Goal: Task Accomplishment & Management: Use online tool/utility

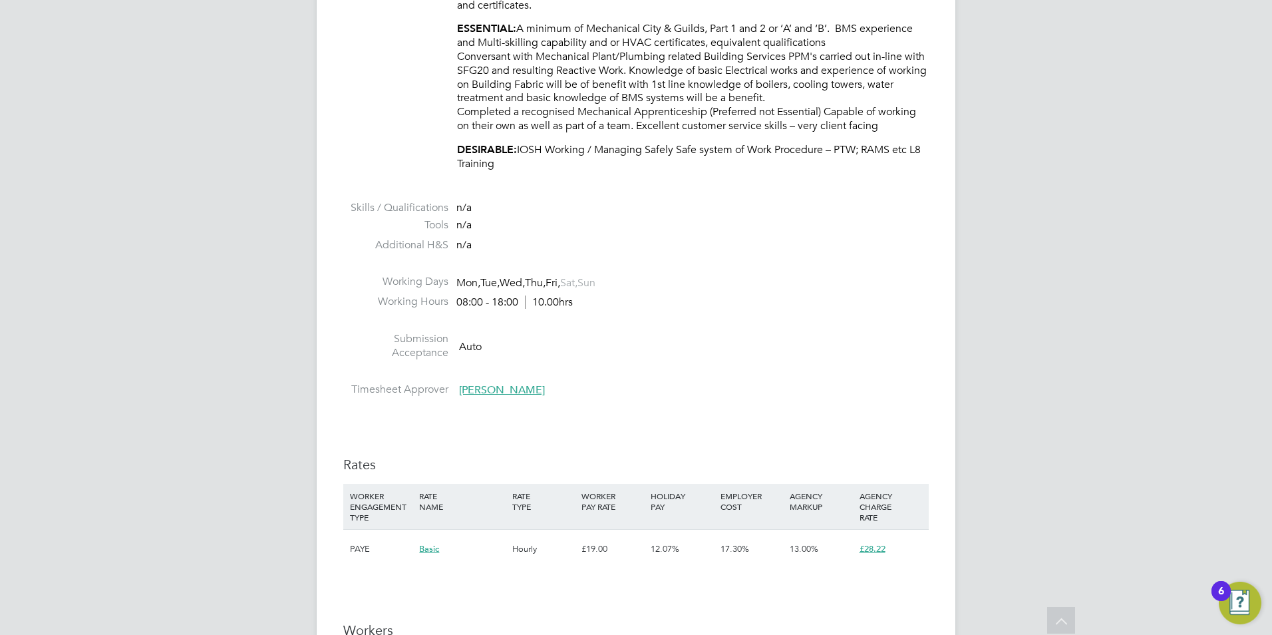
scroll to position [1463, 0]
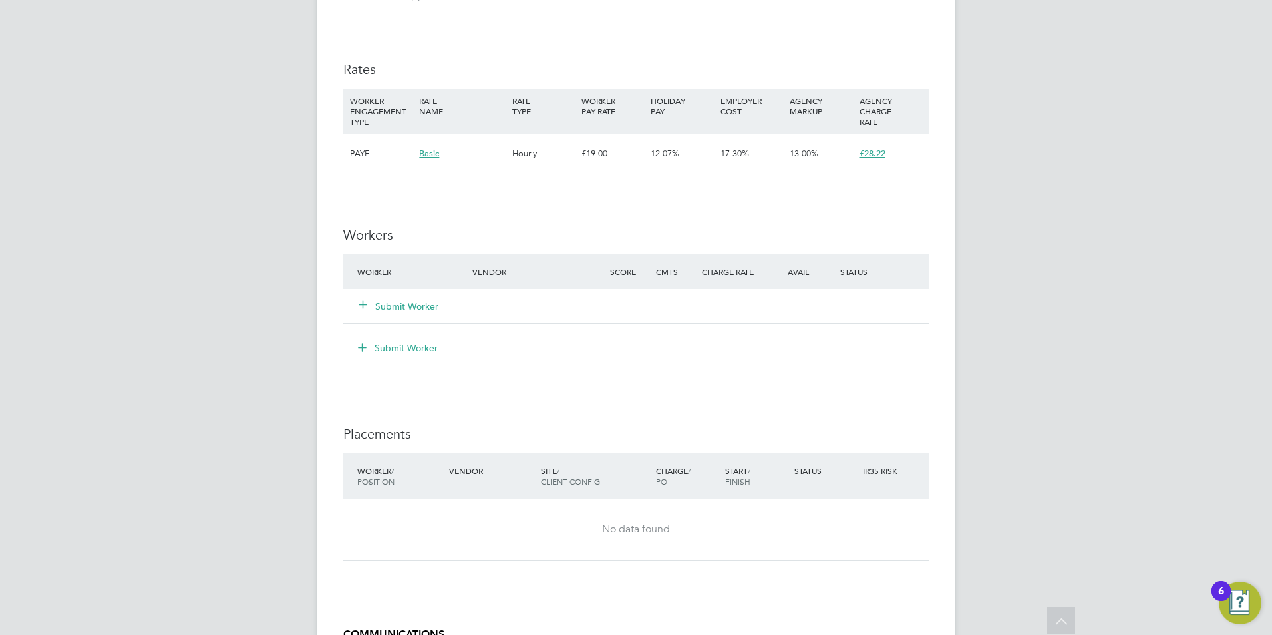
click at [392, 310] on button "Submit Worker" at bounding box center [399, 305] width 80 height 13
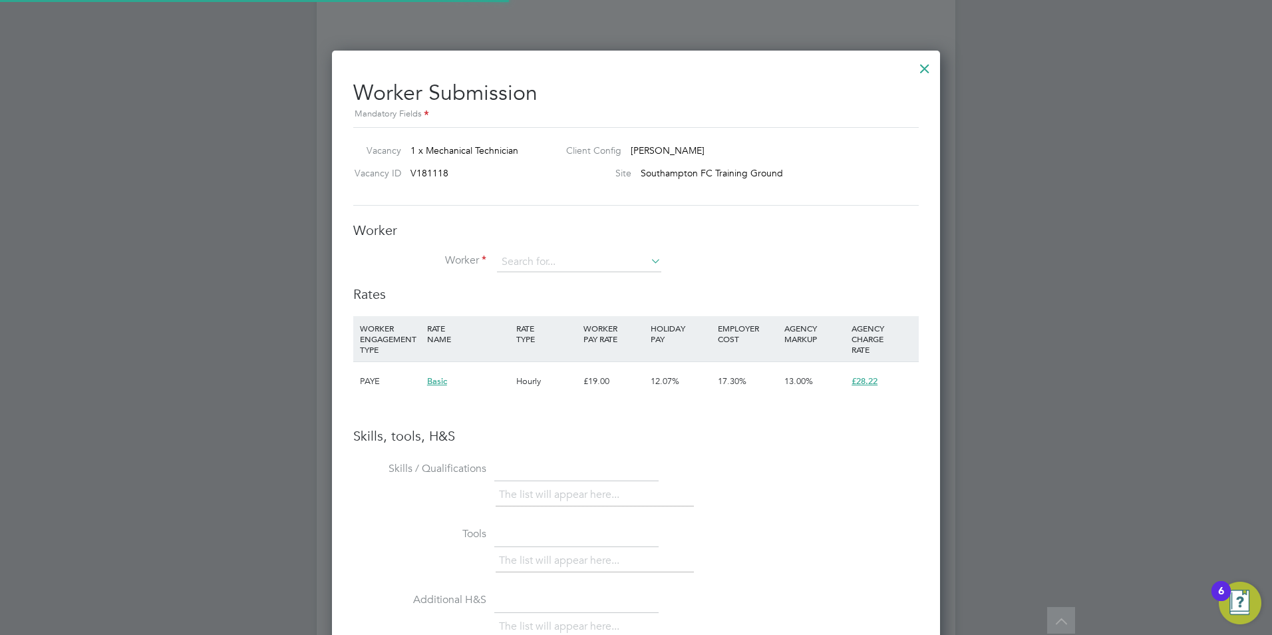
scroll to position [841, 609]
type input "r"
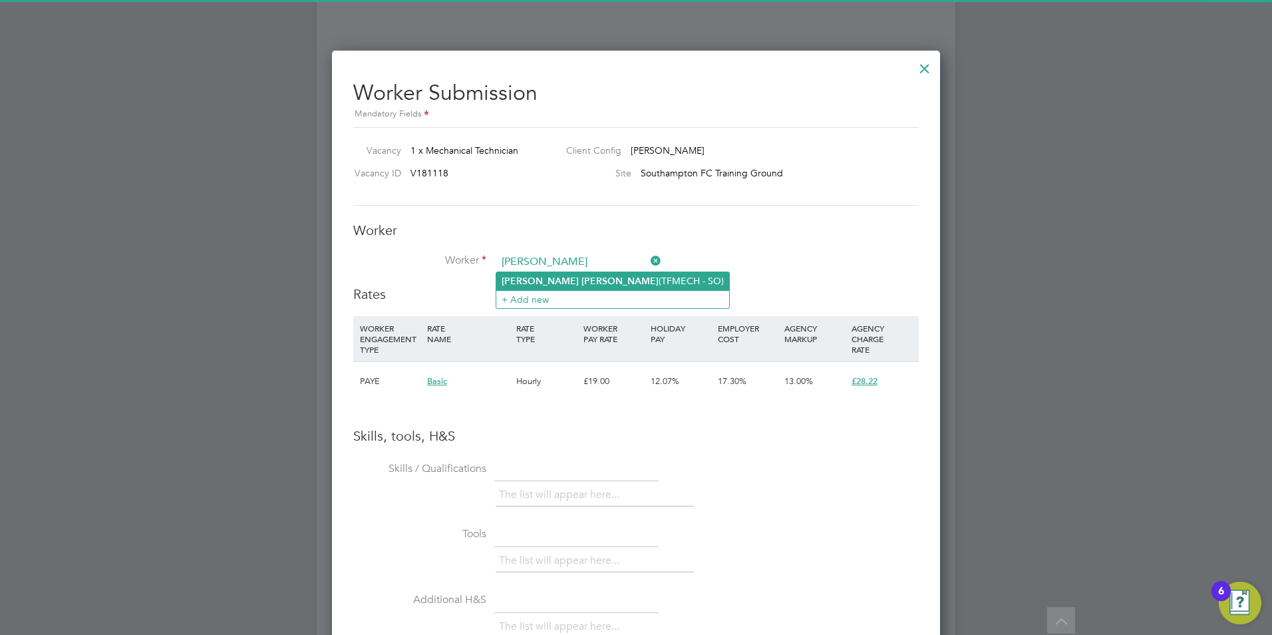
click at [581, 282] on b "[PERSON_NAME]" at bounding box center [619, 280] width 77 height 11
type input "[PERSON_NAME] (TFMECH - SO)"
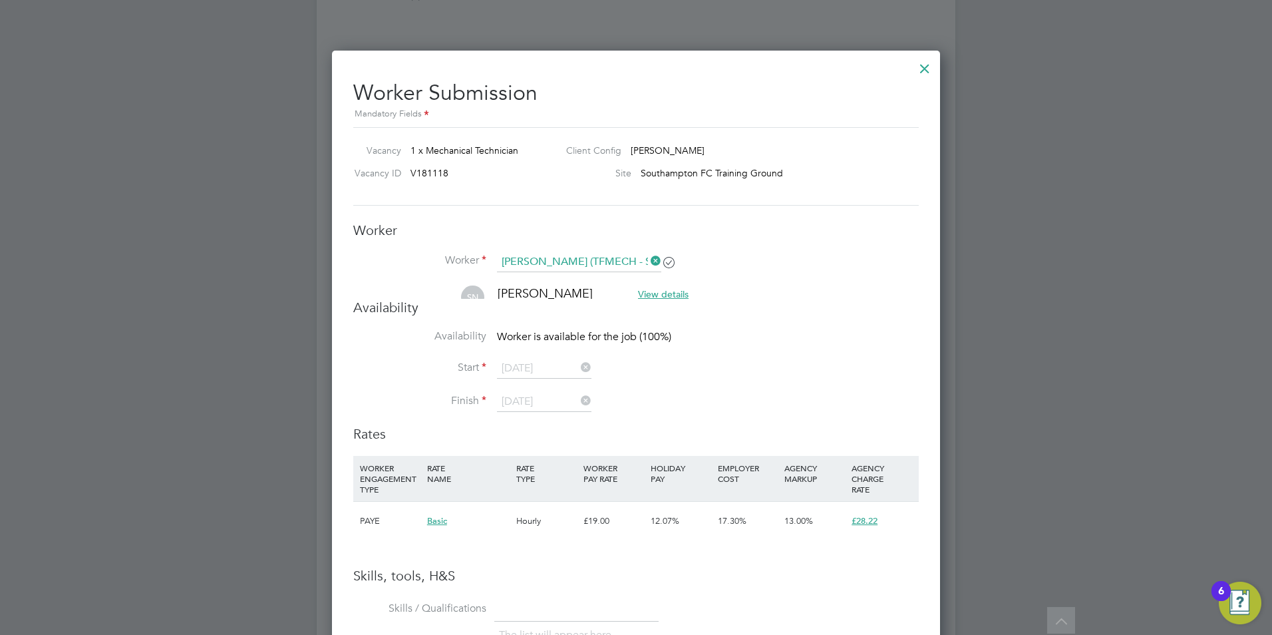
scroll to position [7, 7]
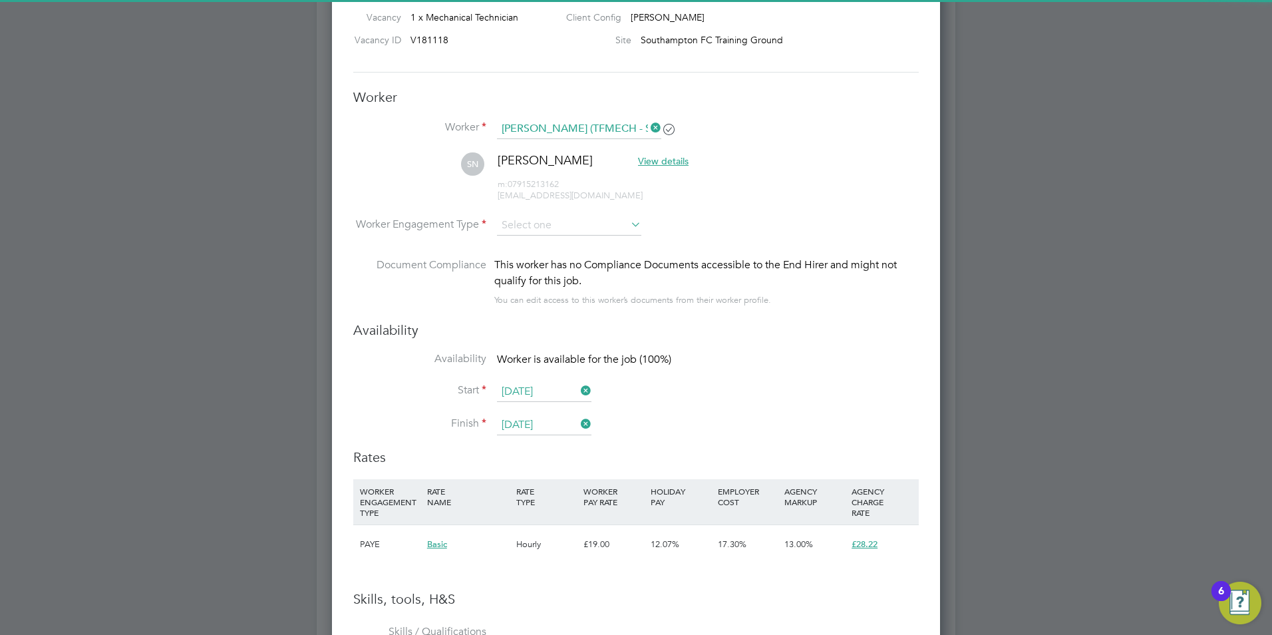
click at [530, 212] on li "SN [PERSON_NAME] View details m: 07915213162 [EMAIL_ADDRESS][DOMAIN_NAME]" at bounding box center [635, 183] width 565 height 63
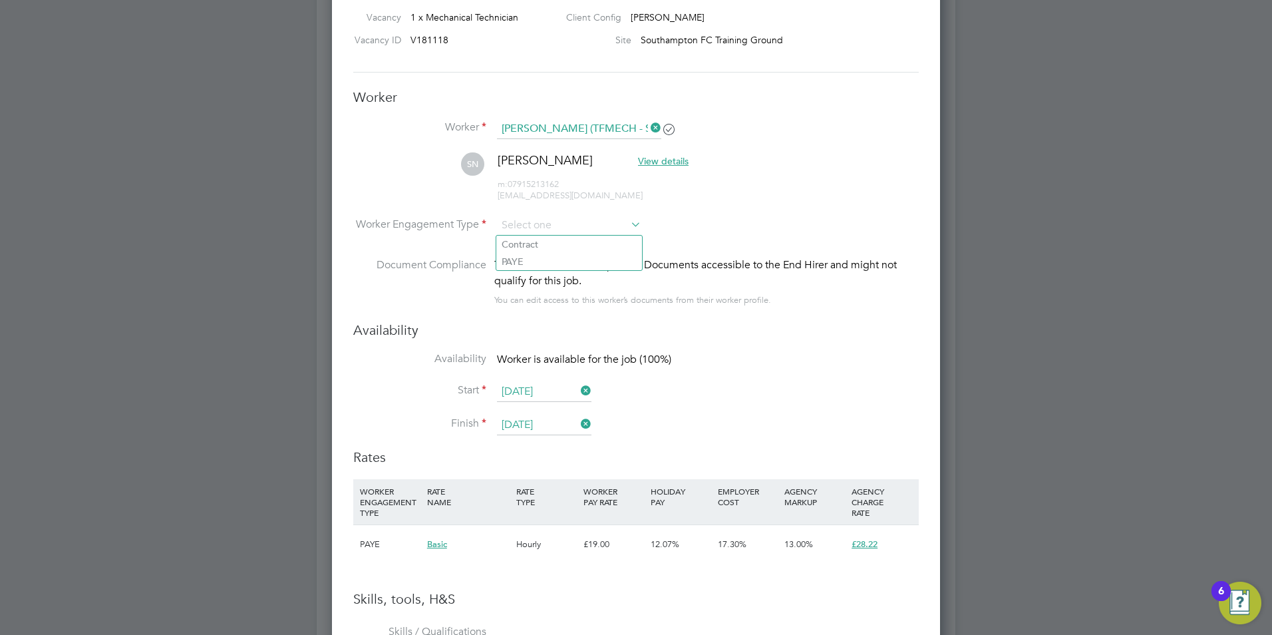
click at [521, 263] on li "PAYE" at bounding box center [569, 261] width 146 height 17
type input "PAYE"
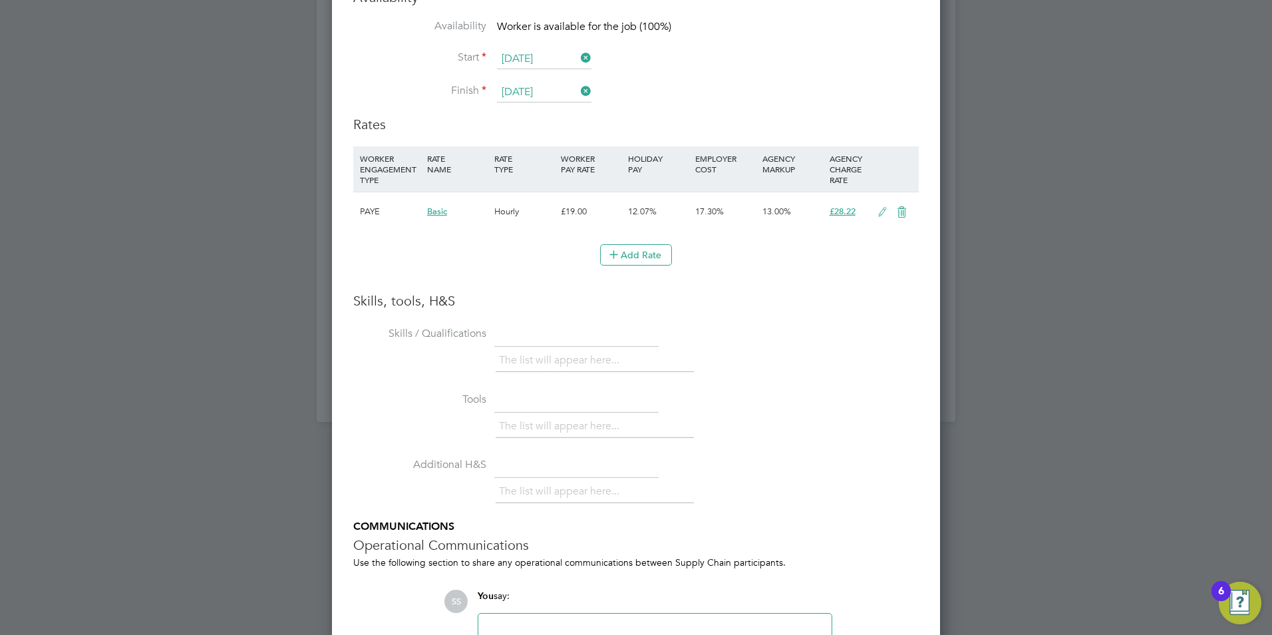
click at [879, 208] on icon at bounding box center [882, 212] width 17 height 11
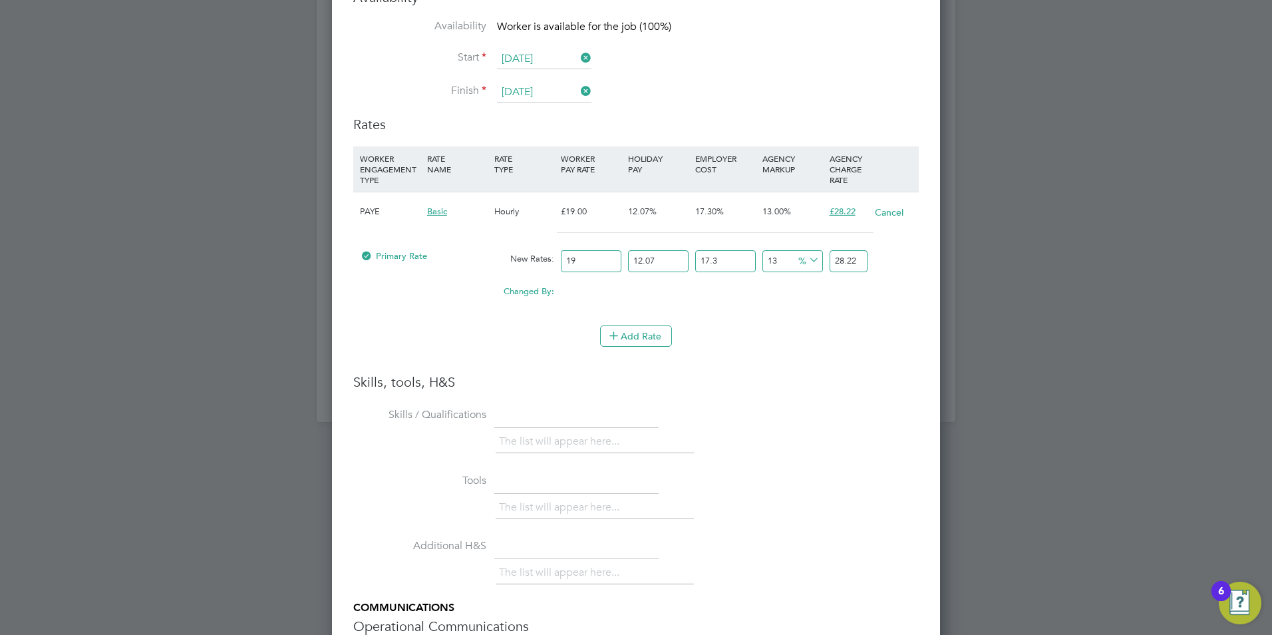
click at [597, 256] on input "19" at bounding box center [591, 261] width 61 height 22
drag, startPoint x: 595, startPoint y: 257, endPoint x: 506, endPoint y: 251, distance: 89.3
click at [507, 252] on div "Primary Rate New Rates: 19 12.07 n/a 17.3 n/a 13 0 % 28.22" at bounding box center [635, 260] width 565 height 35
type input "2"
type input "2.970953286"
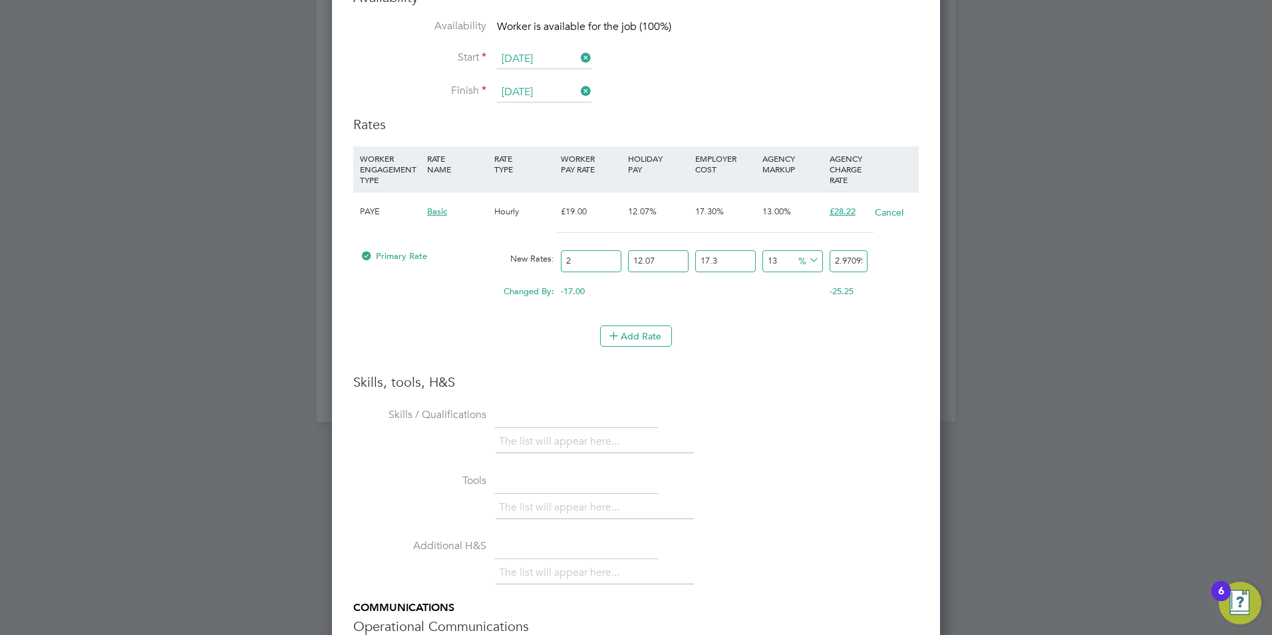
type input "22"
type input "32.680486146"
type input "22"
click at [454, 313] on li "WORKER ENGAGEMENT TYPE RATE NAME RATE TYPE WORKER PAY RATE HOLIDAY PAY EMPLOYER…" at bounding box center [635, 235] width 565 height 179
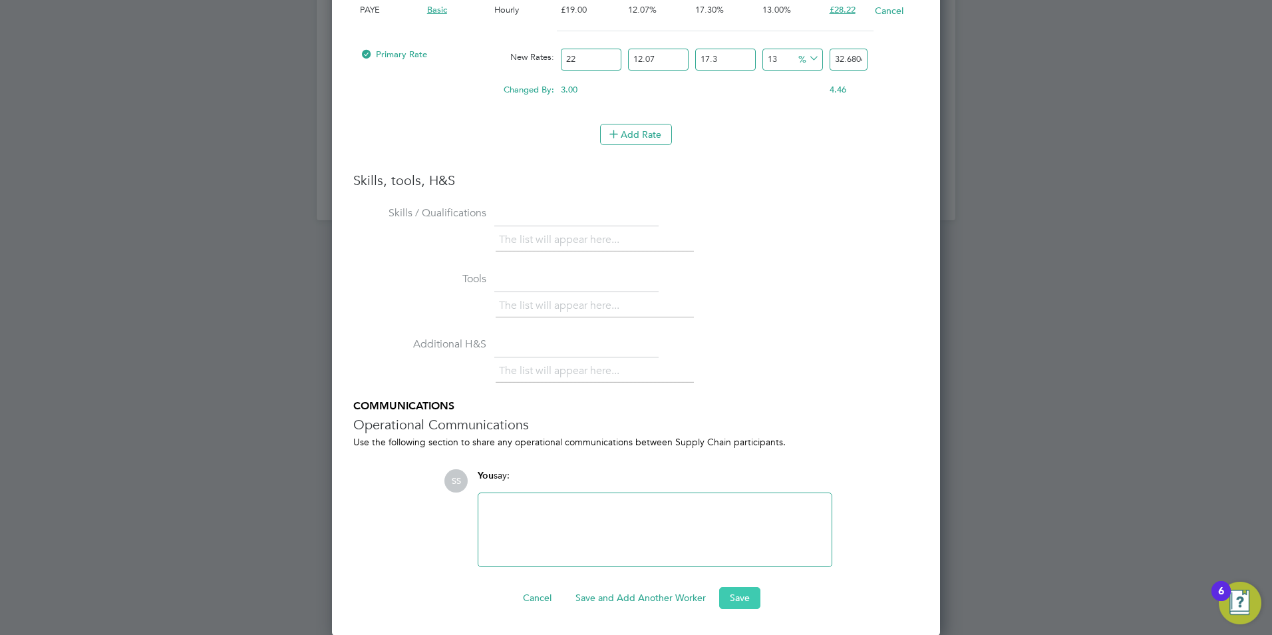
click at [730, 594] on button "Save" at bounding box center [739, 597] width 41 height 21
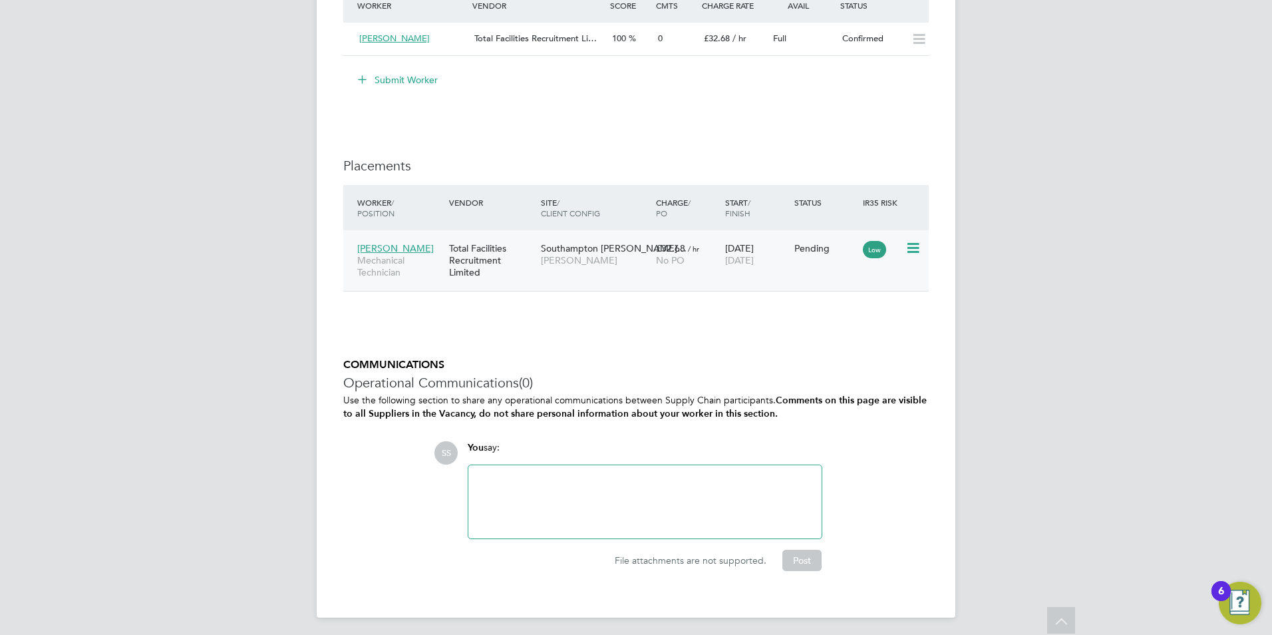
click at [911, 254] on icon at bounding box center [911, 248] width 13 height 16
click at [842, 325] on li "Start" at bounding box center [872, 330] width 94 height 19
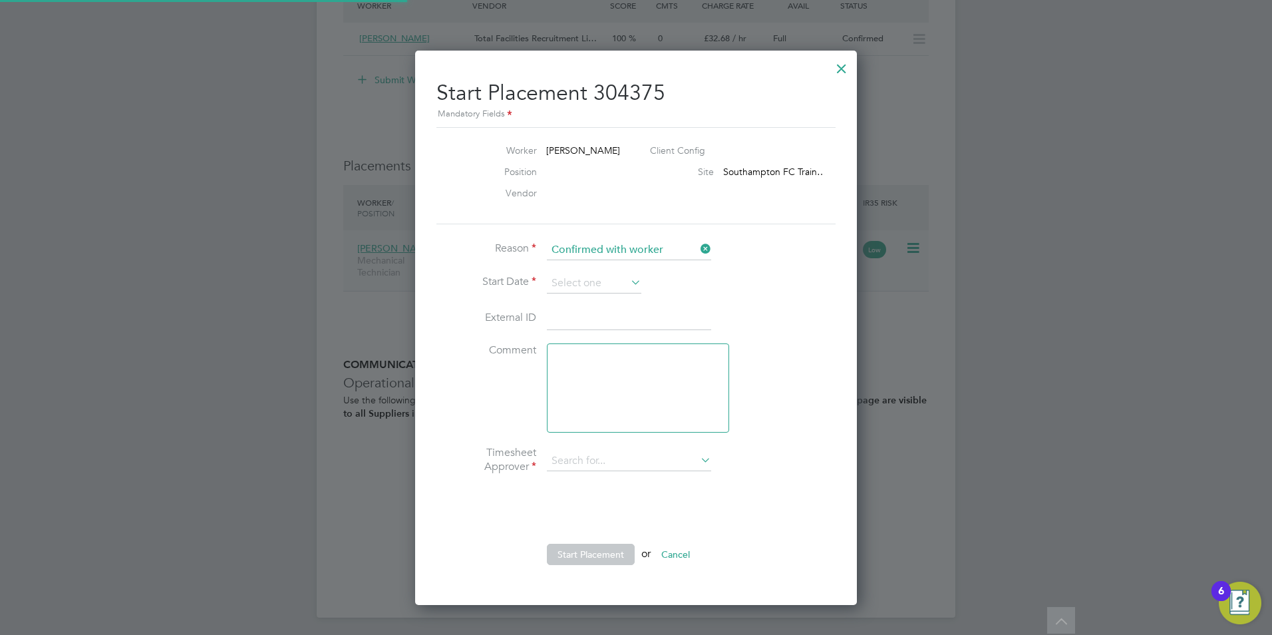
type input "Michael Alsford"
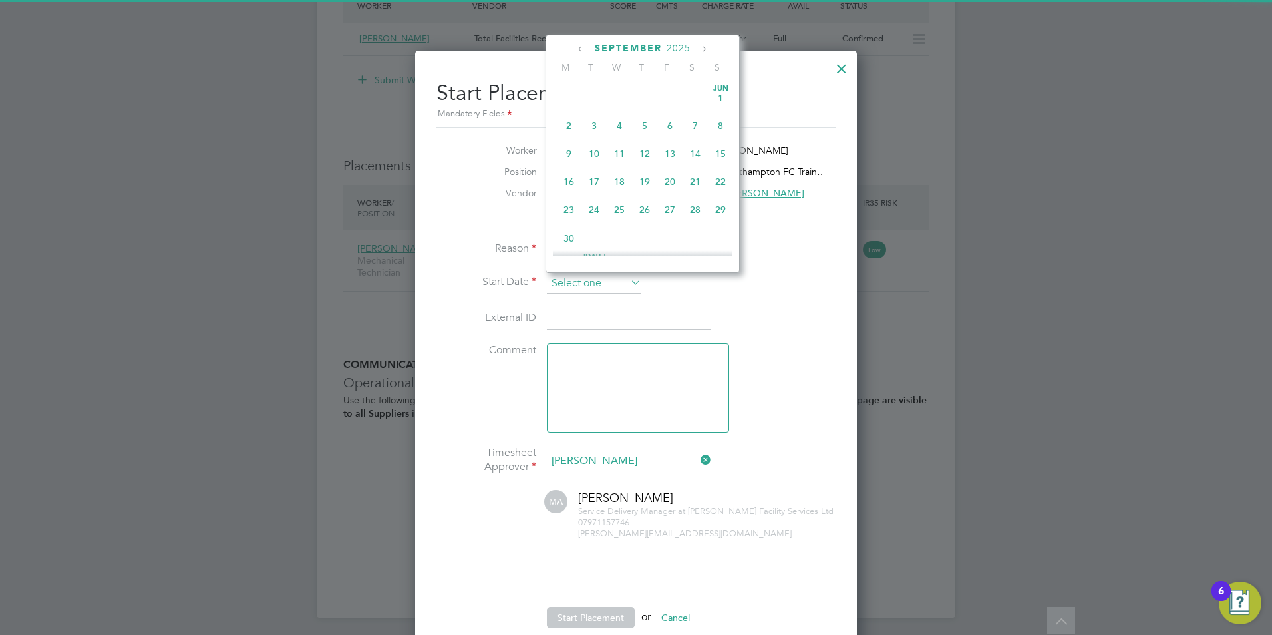
click at [571, 287] on input at bounding box center [594, 283] width 94 height 20
click at [571, 124] on span "15" at bounding box center [568, 112] width 25 height 25
type input "[DATE]"
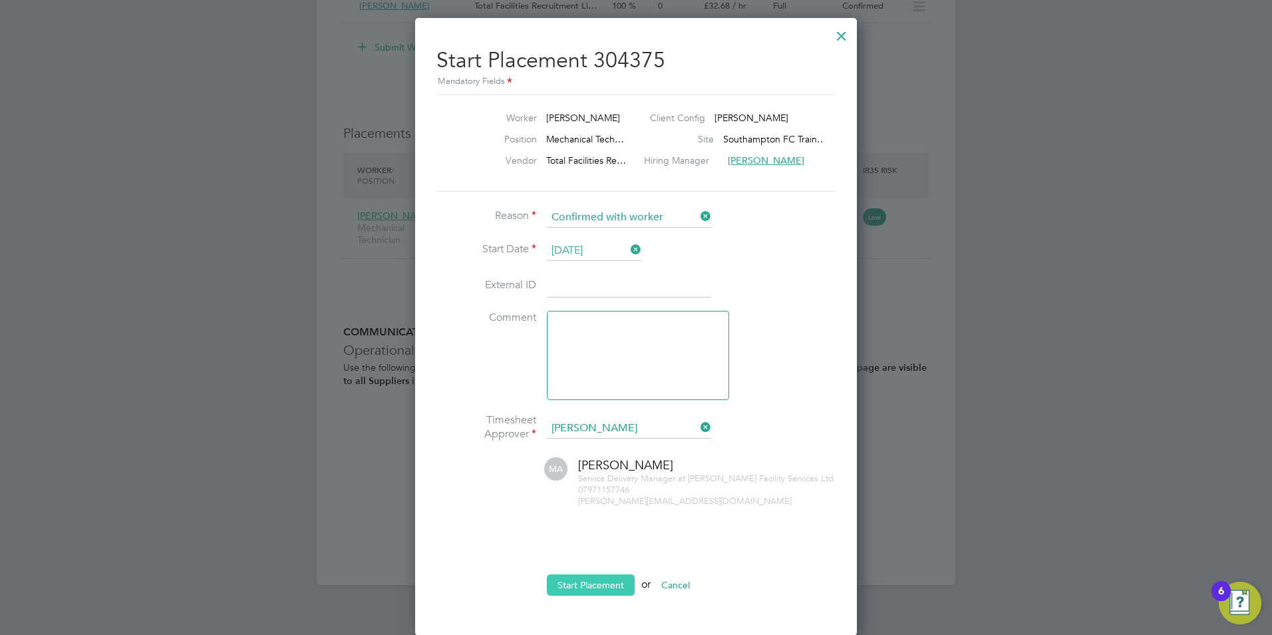
click at [591, 578] on button "Start Placement" at bounding box center [591, 584] width 88 height 21
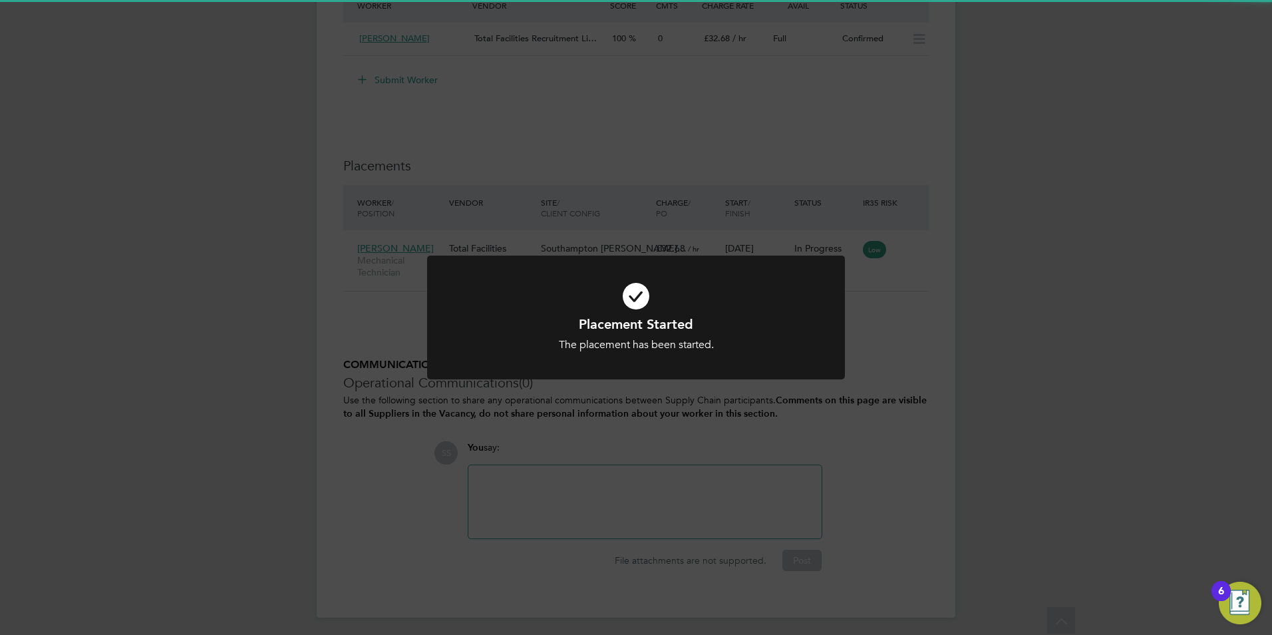
click at [634, 292] on icon at bounding box center [636, 296] width 346 height 52
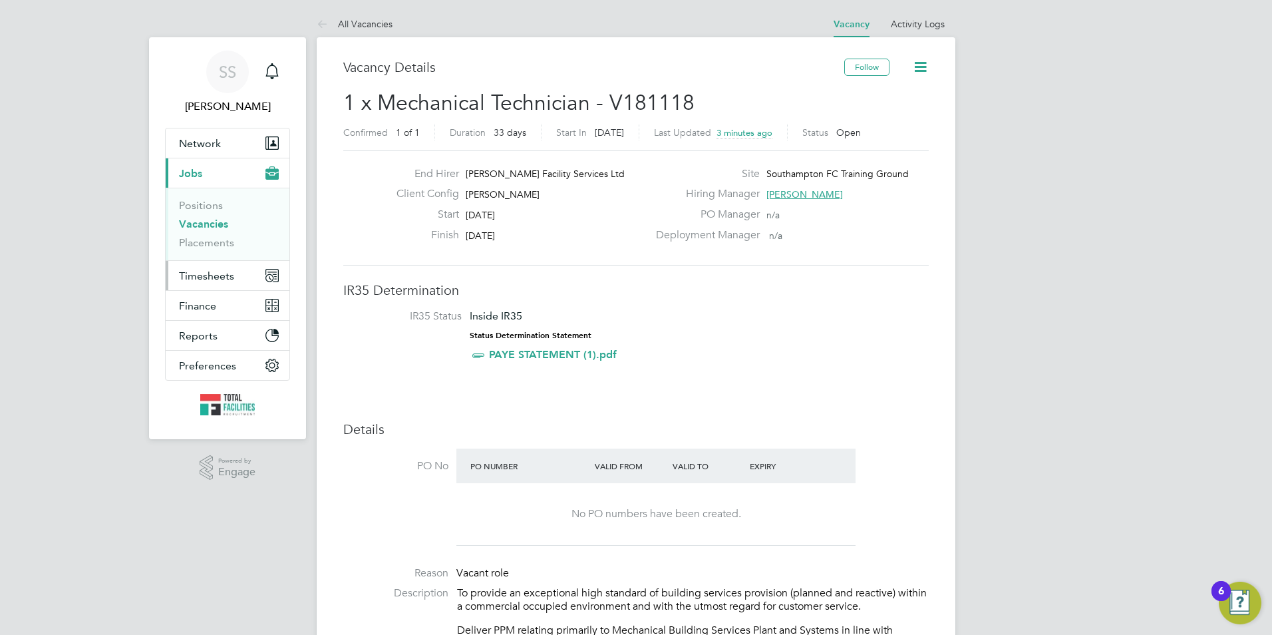
click at [219, 269] on span "Timesheets" at bounding box center [206, 275] width 55 height 13
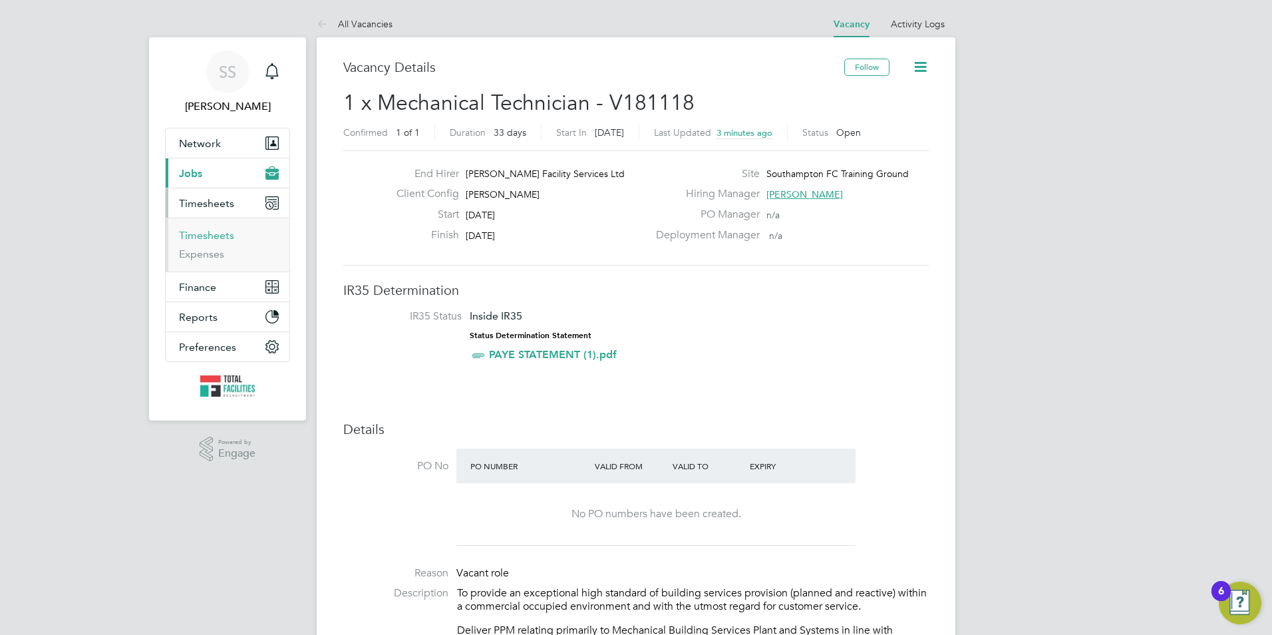
click at [203, 235] on link "Timesheets" at bounding box center [206, 235] width 55 height 13
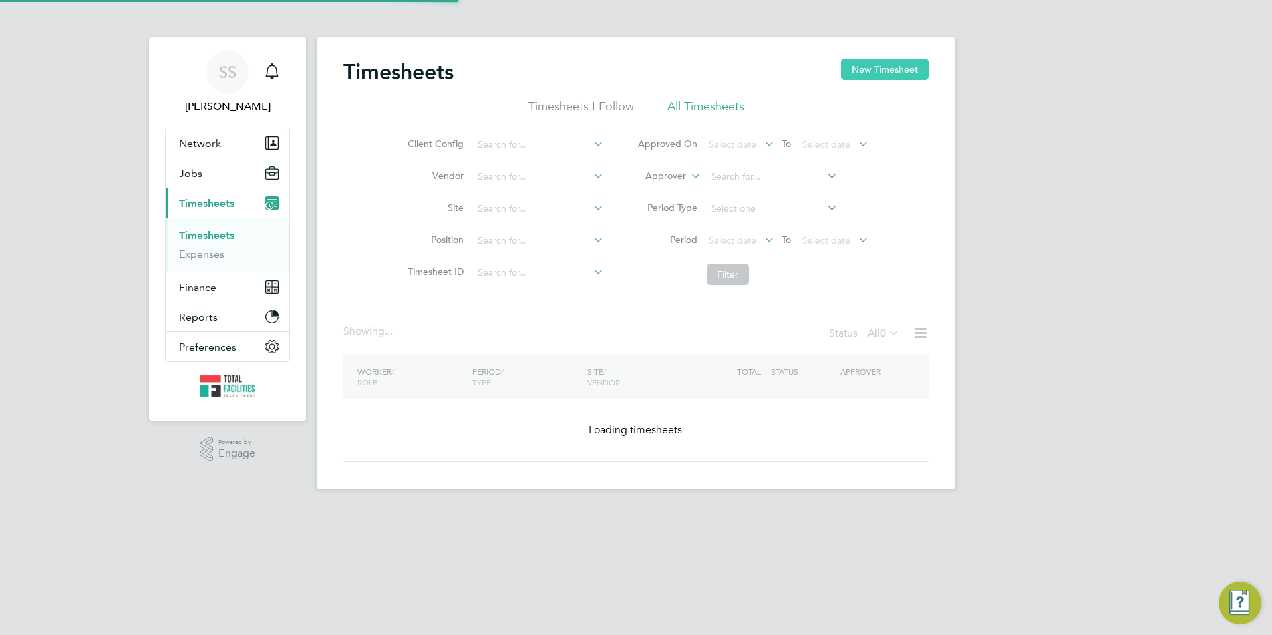
click at [872, 66] on button "New Timesheet" at bounding box center [885, 69] width 88 height 21
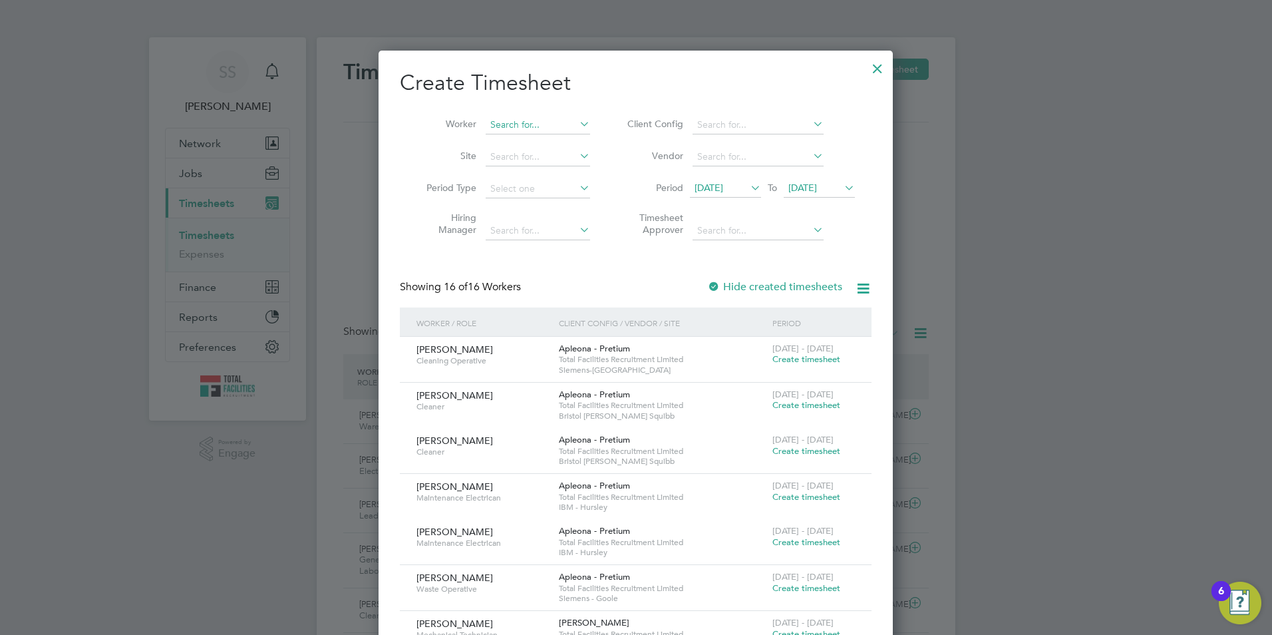
click at [506, 120] on input at bounding box center [538, 125] width 104 height 19
drag, startPoint x: 519, startPoint y: 160, endPoint x: 593, endPoint y: 222, distance: 95.9
click at [520, 160] on li "Shane Nash" at bounding box center [567, 161] width 164 height 18
type input "Shane Nash"
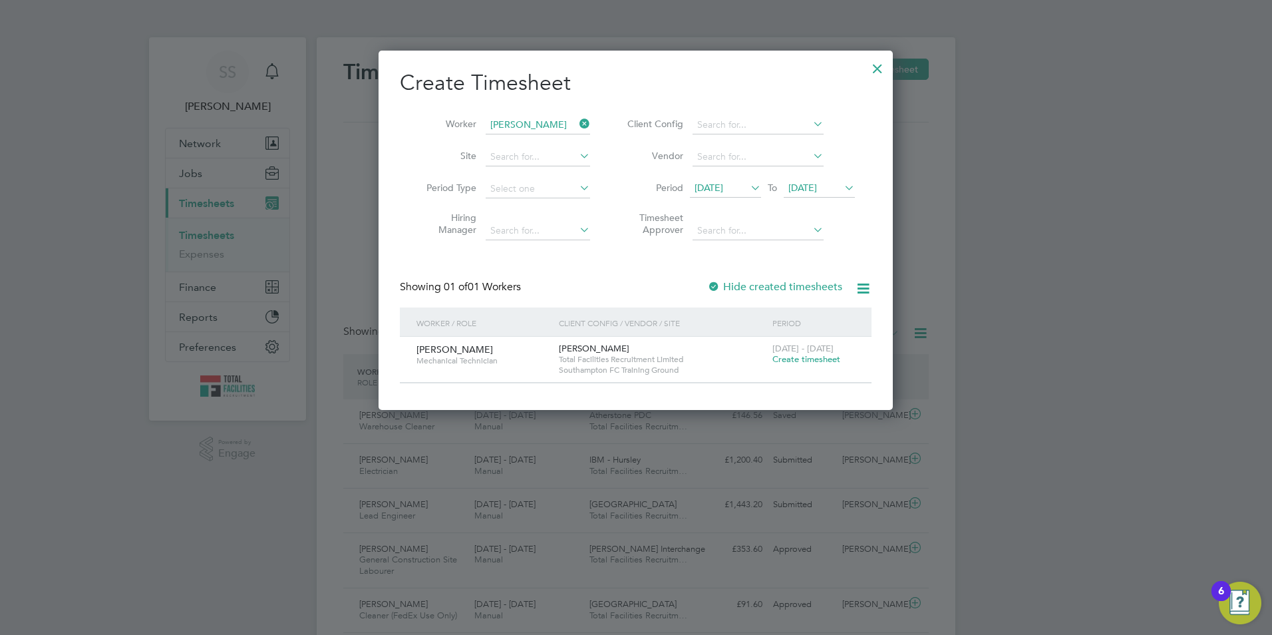
click at [806, 357] on span "Create timesheet" at bounding box center [806, 358] width 68 height 11
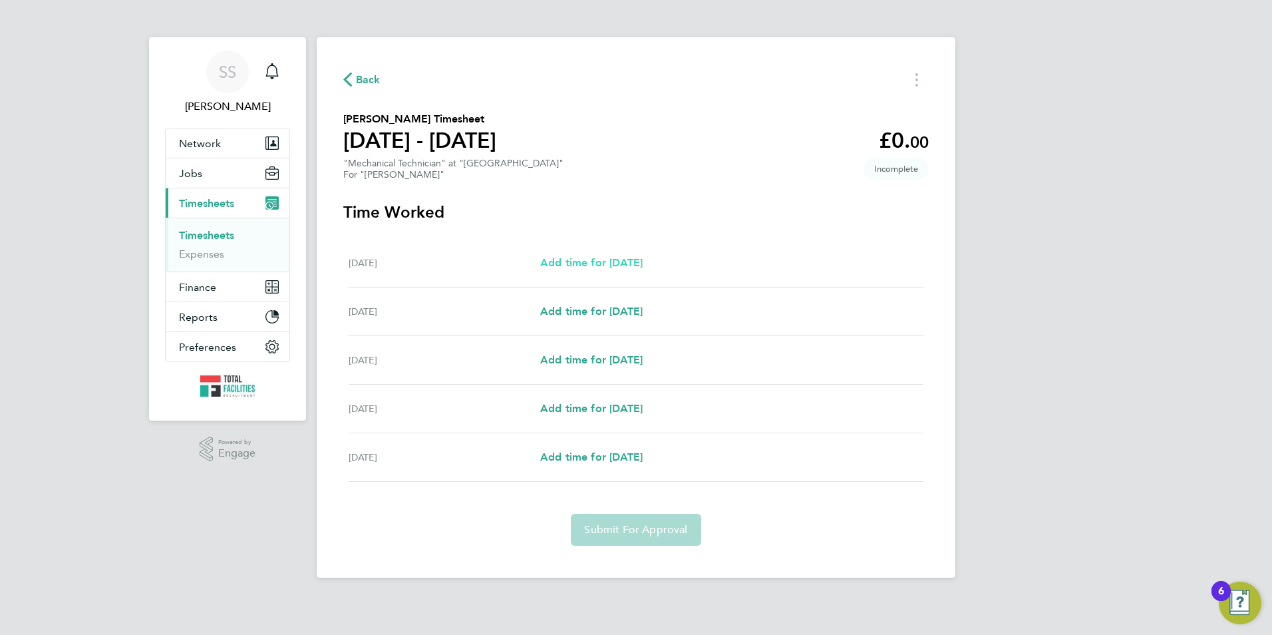
click at [586, 266] on span "Add time for Mon 15 Sep" at bounding box center [591, 262] width 102 height 13
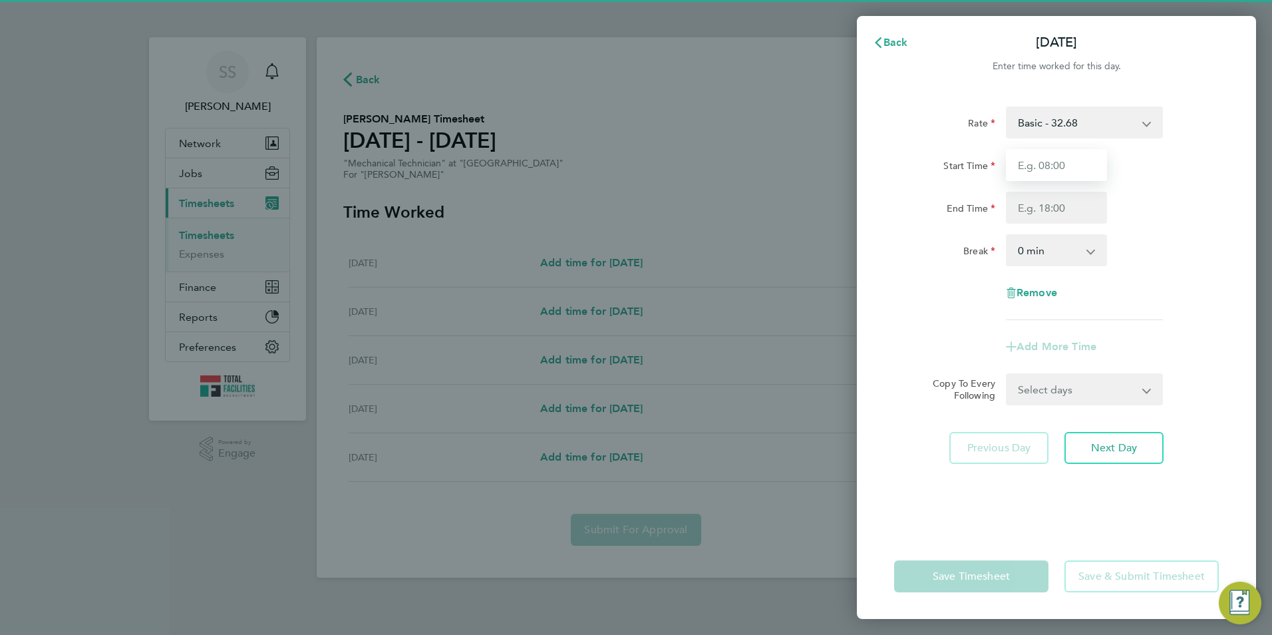
click at [1027, 173] on input "Start Time" at bounding box center [1056, 165] width 101 height 32
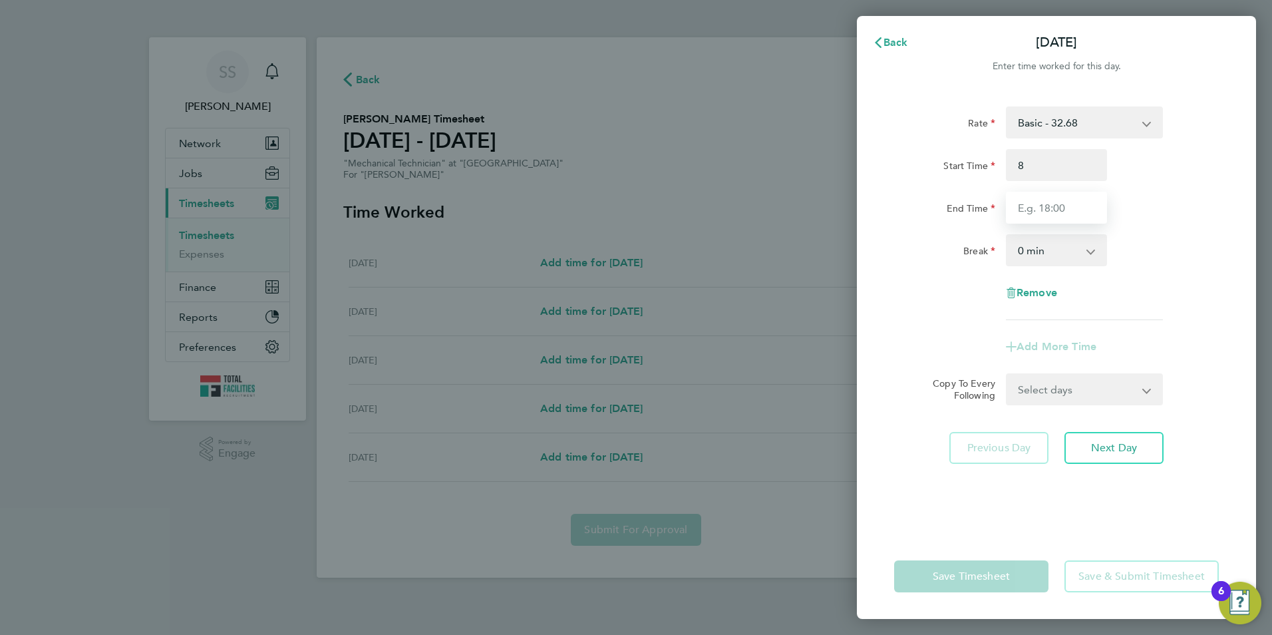
type input "08:00"
click at [1014, 204] on input "End Time" at bounding box center [1056, 208] width 101 height 32
type input "16:30"
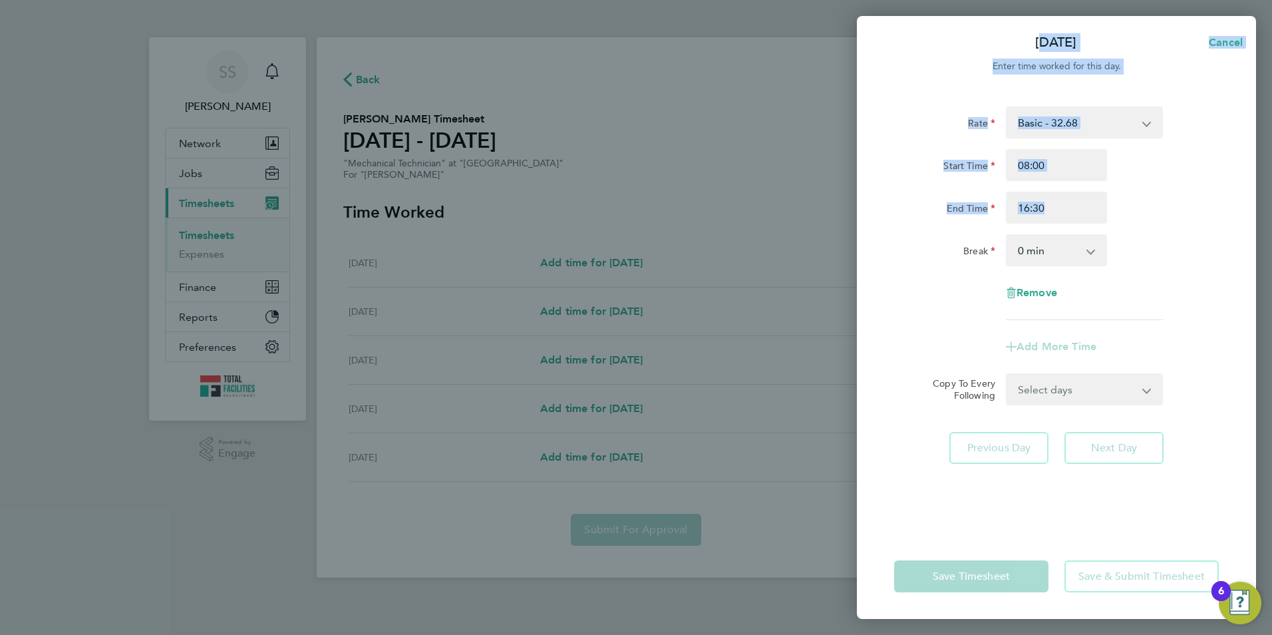
drag, startPoint x: 859, startPoint y: 239, endPoint x: 874, endPoint y: 233, distance: 16.4
click at [874, 233] on div "Mon 15 Sep Cancel Enter time worked for this day. Rate Basic - 32.68 Start Time…" at bounding box center [636, 317] width 1272 height 635
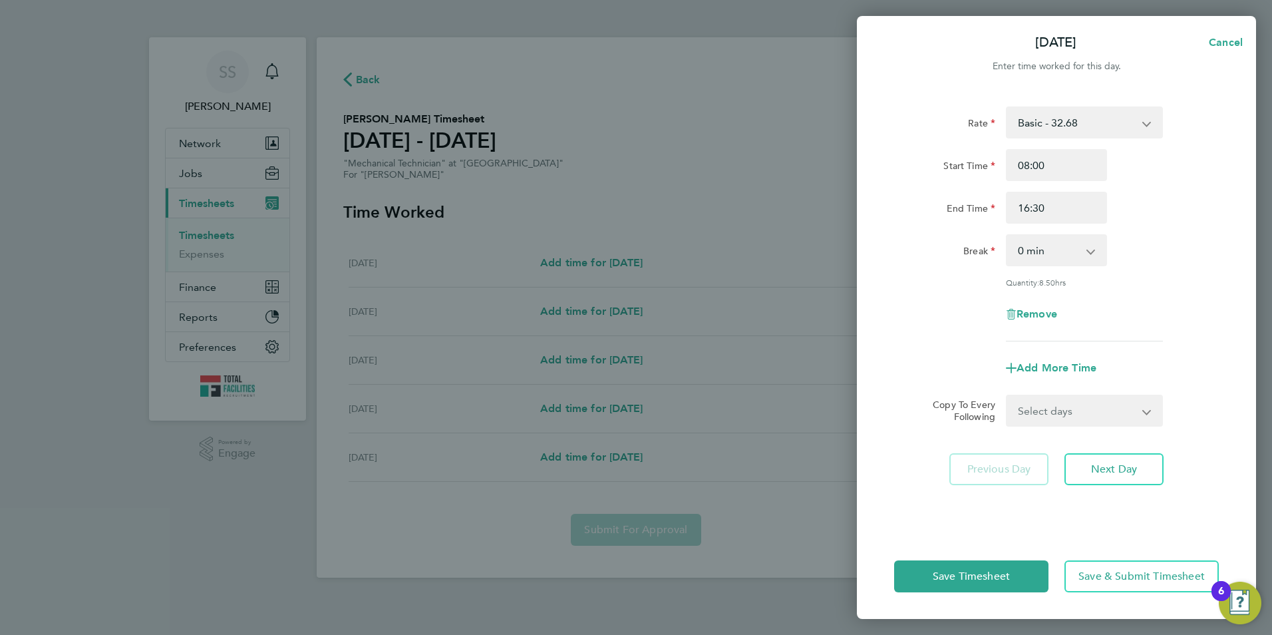
drag, startPoint x: 874, startPoint y: 233, endPoint x: 979, endPoint y: 277, distance: 113.9
click at [928, 289] on div "Rate Basic - 32.68 Start Time 08:00 End Time 16:30 Break 0 min 15 min 30 min 45…" at bounding box center [1056, 223] width 325 height 235
drag, startPoint x: 1046, startPoint y: 251, endPoint x: 1040, endPoint y: 257, distance: 7.5
click at [1046, 251] on select "0 min 15 min 30 min 45 min 60 min 75 min 90 min" at bounding box center [1048, 249] width 82 height 29
select select "30"
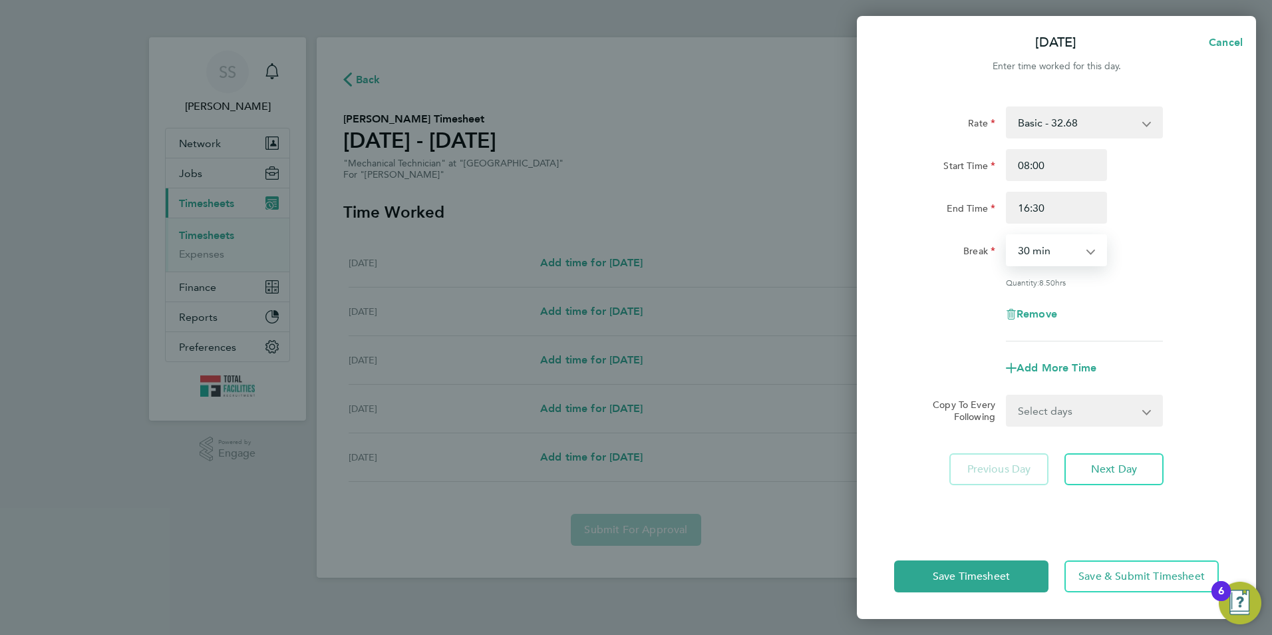
click at [1007, 235] on select "0 min 15 min 30 min 45 min 60 min 75 min 90 min" at bounding box center [1048, 249] width 82 height 29
click at [1054, 403] on select "Select days Day Tuesday Wednesday Thursday Friday" at bounding box center [1077, 410] width 140 height 29
select select "DAY"
click at [1007, 396] on select "Select days Day Tuesday Wednesday Thursday Friday" at bounding box center [1077, 410] width 140 height 29
select select "2025-09-19"
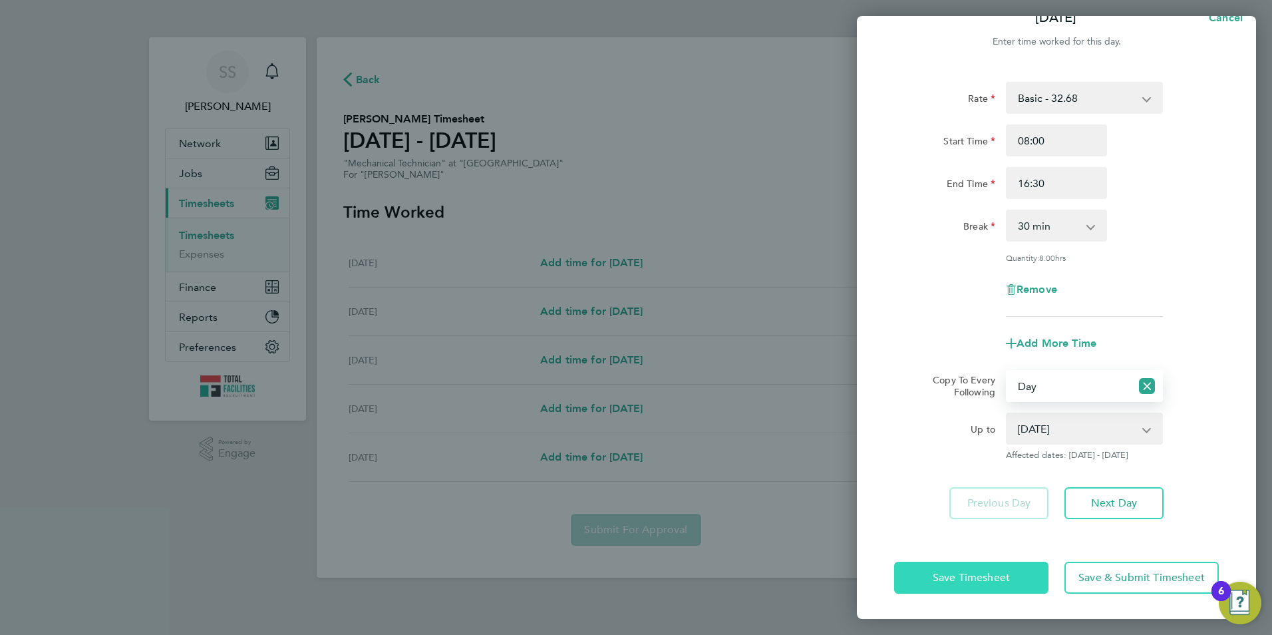
click at [970, 565] on button "Save Timesheet" at bounding box center [971, 577] width 154 height 32
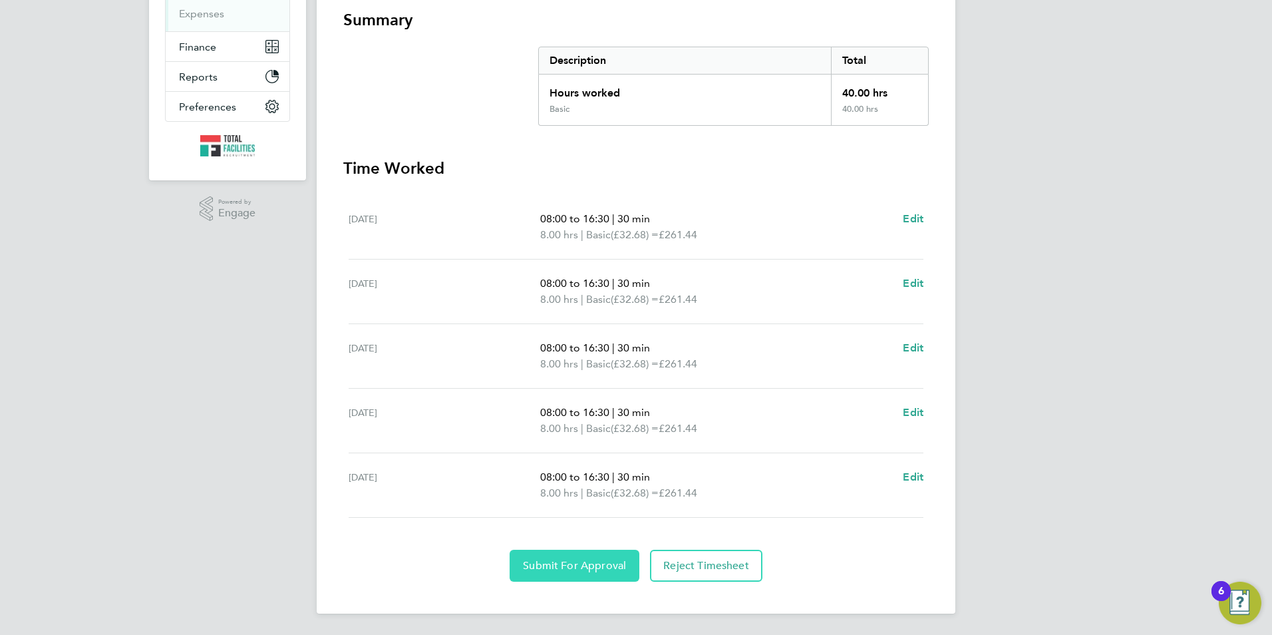
click at [574, 572] on button "Submit For Approval" at bounding box center [575, 565] width 130 height 32
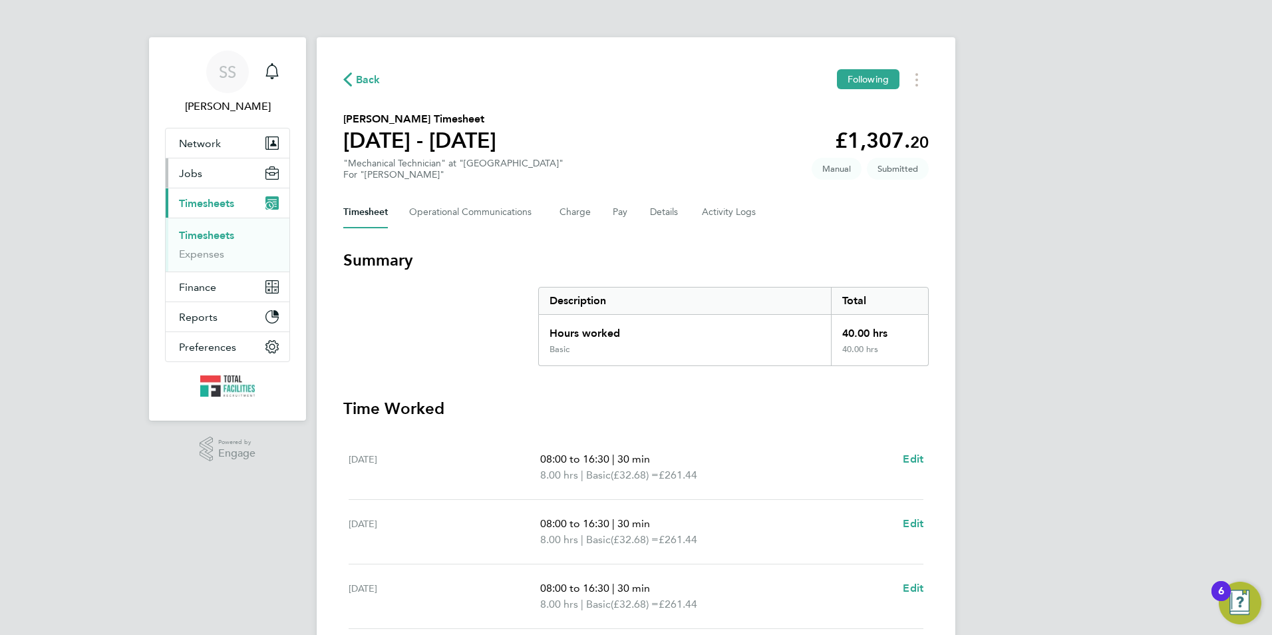
click at [194, 174] on span "Jobs" at bounding box center [190, 173] width 23 height 13
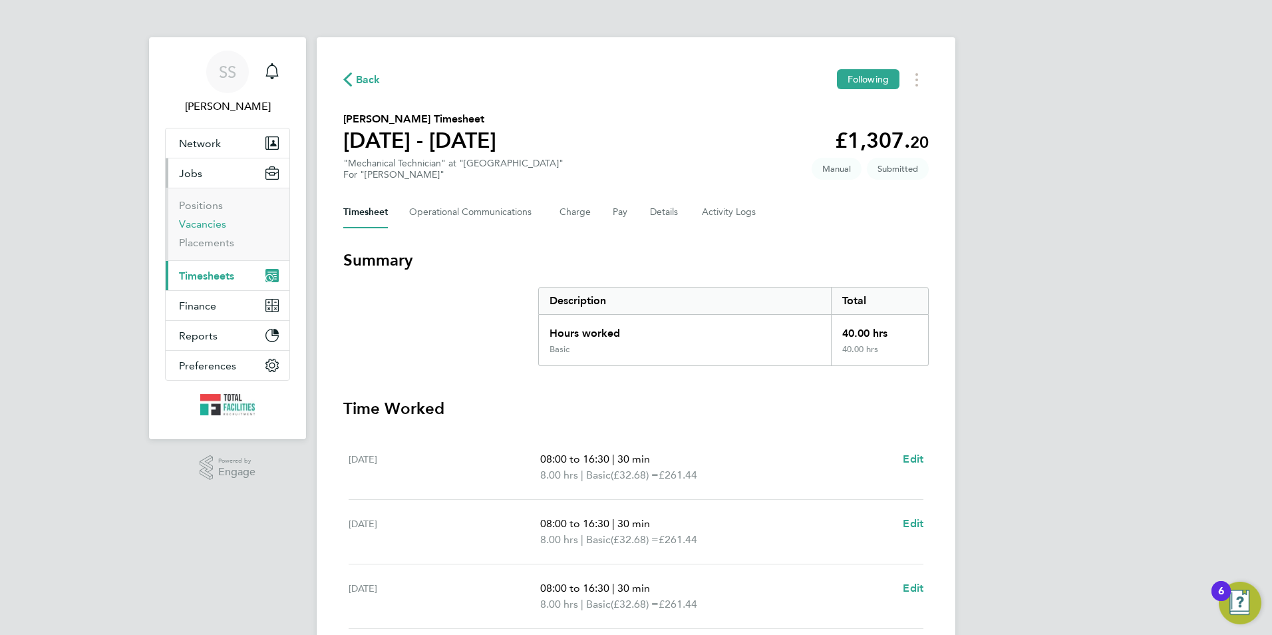
click at [198, 220] on link "Vacancies" at bounding box center [202, 224] width 47 height 13
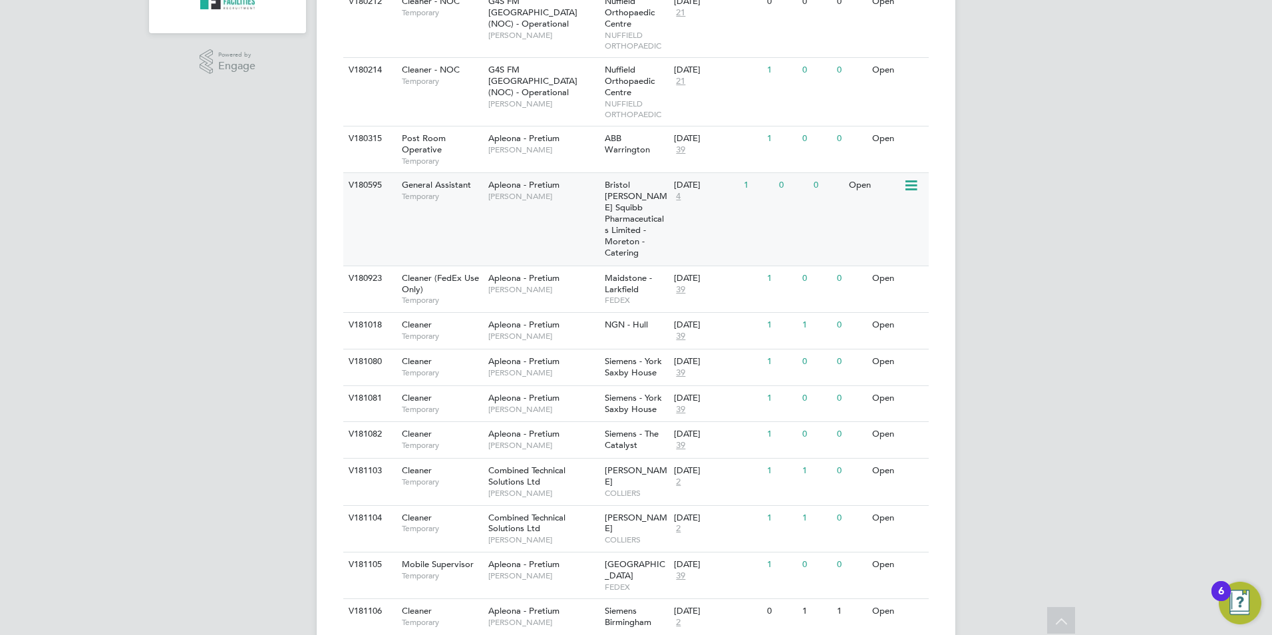
scroll to position [480, 0]
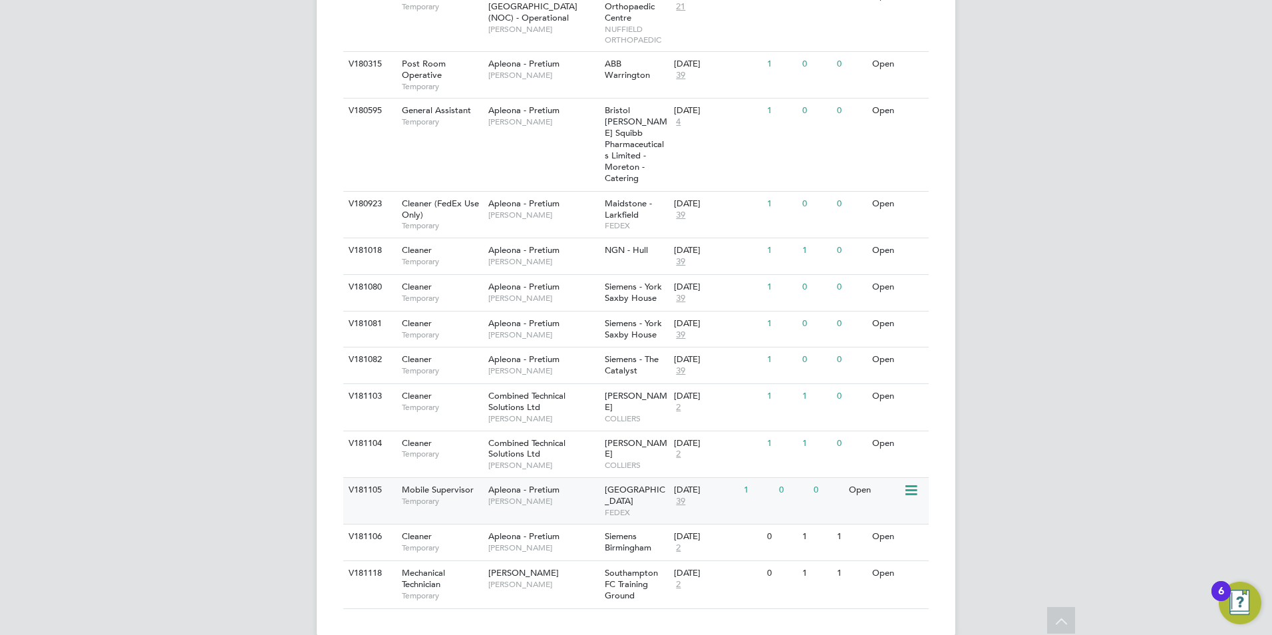
click at [679, 496] on span "39" at bounding box center [680, 501] width 13 height 11
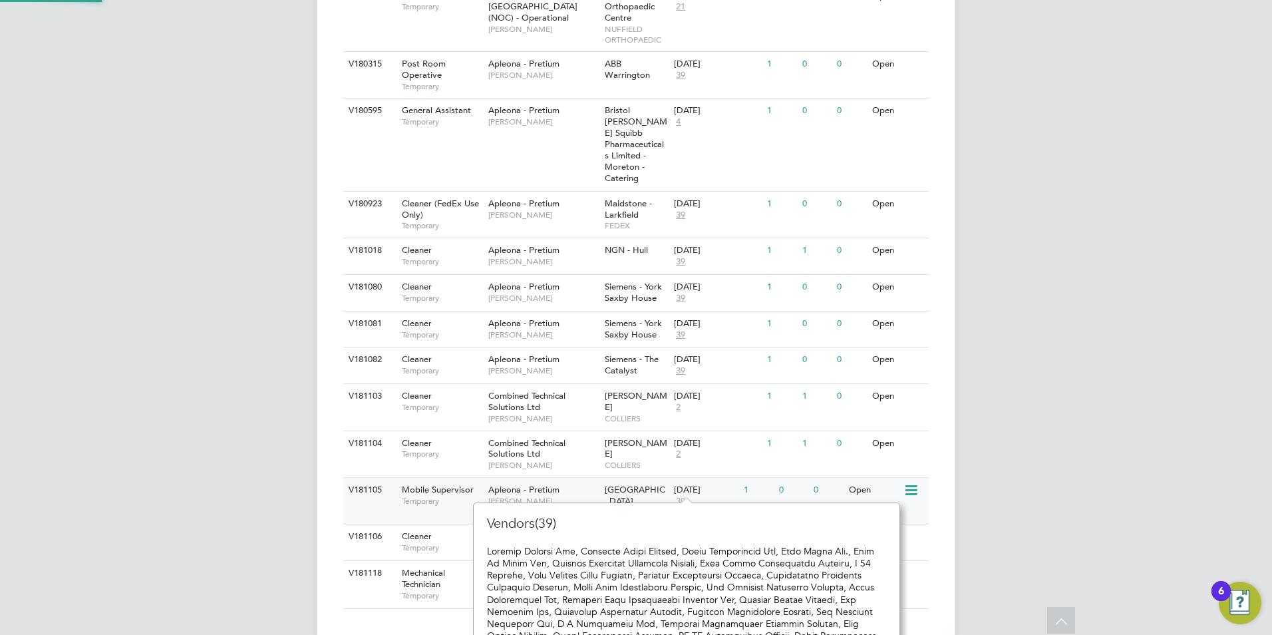
scroll to position [12, 15]
click at [215, 420] on div "SS Sam Skinner Notifications Applications: Network Team Members Businesses Site…" at bounding box center [636, 88] width 1272 height 1137
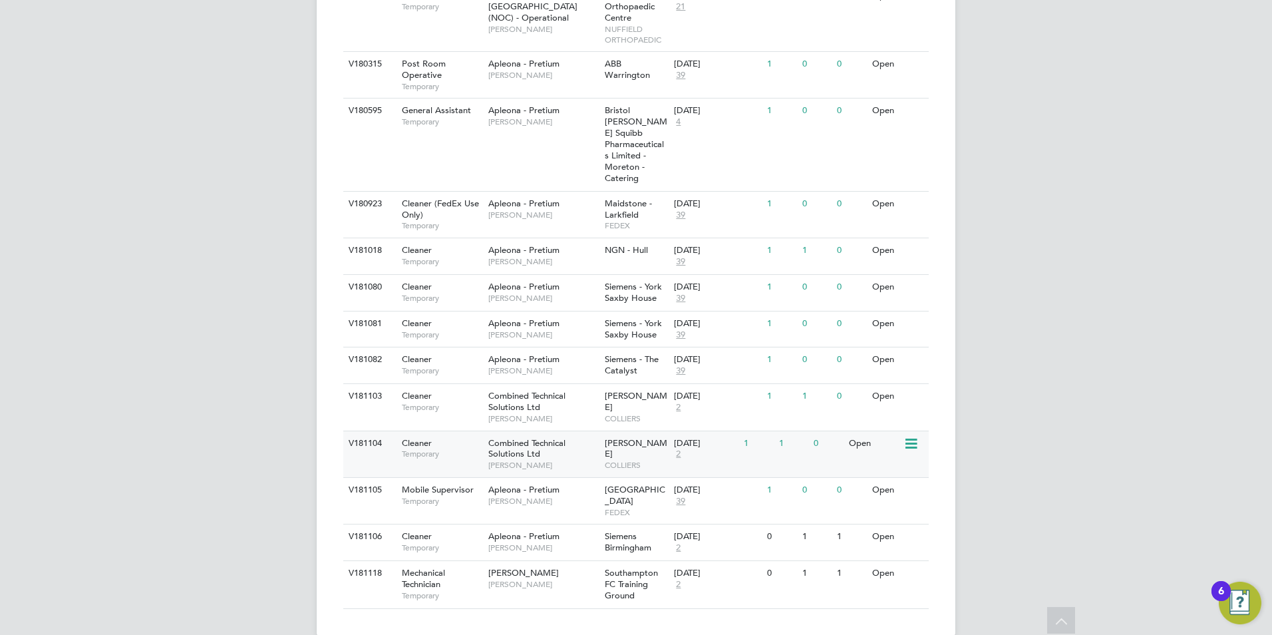
click at [542, 460] on span "[PERSON_NAME]" at bounding box center [543, 465] width 110 height 11
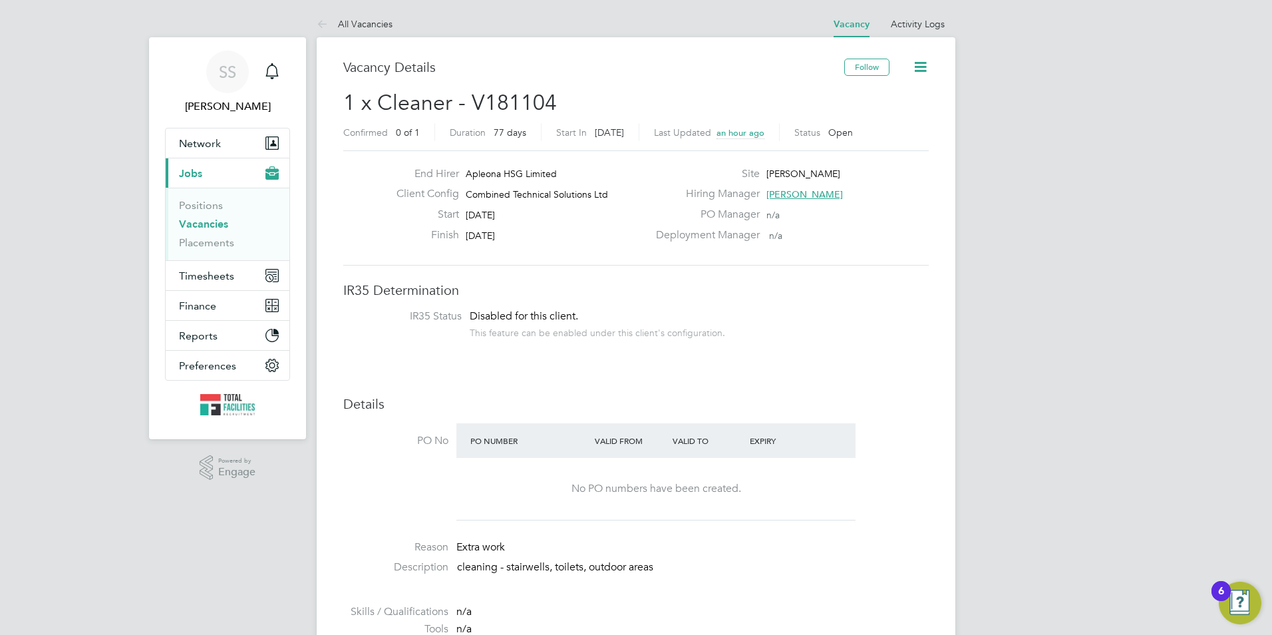
click at [814, 192] on span "[PERSON_NAME]" at bounding box center [804, 194] width 76 height 12
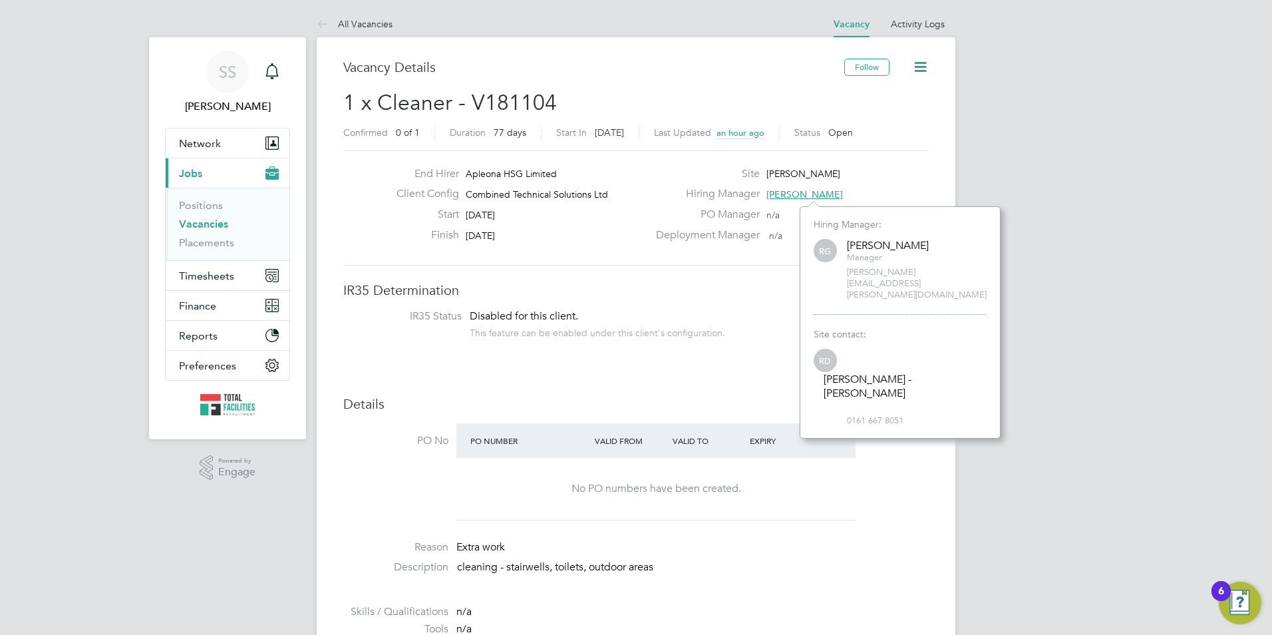
click at [688, 261] on div "End Hirer Apleona HSG Limited Client Config Combined Technical Solutions Ltd St…" at bounding box center [635, 207] width 585 height 115
